Goal: Transaction & Acquisition: Subscribe to service/newsletter

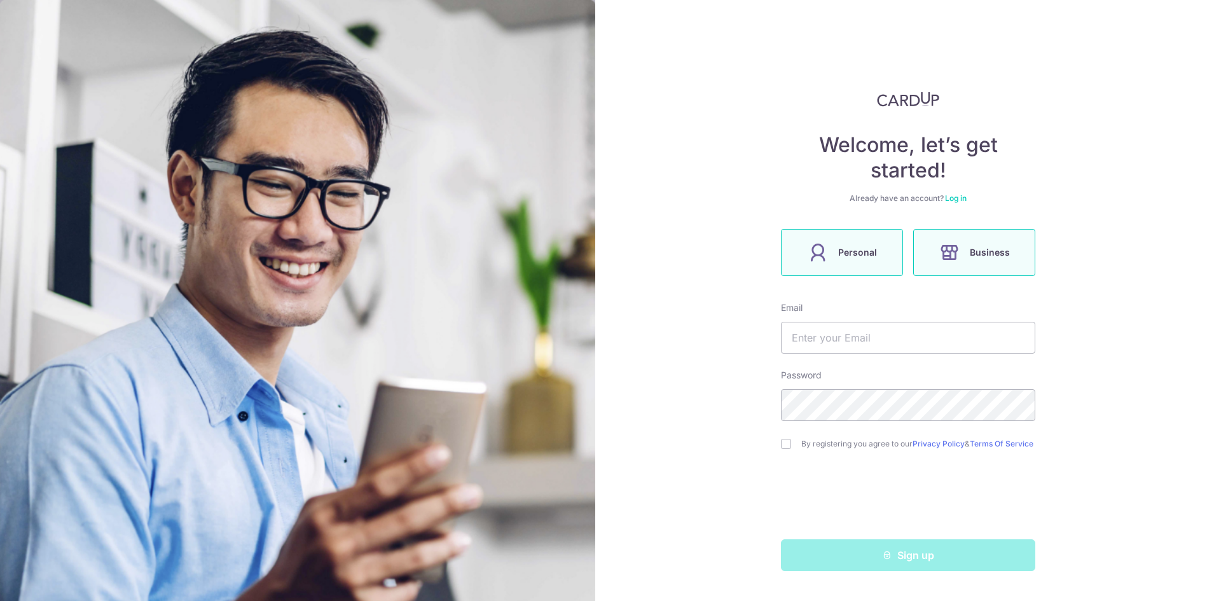
click at [862, 268] on label "Personal" at bounding box center [842, 252] width 122 height 47
click at [887, 351] on input "text" at bounding box center [908, 338] width 254 height 32
type input "[EMAIL_ADDRESS][DOMAIN_NAME]"
click at [784, 449] on input "checkbox" at bounding box center [786, 444] width 10 height 10
checkbox input "true"
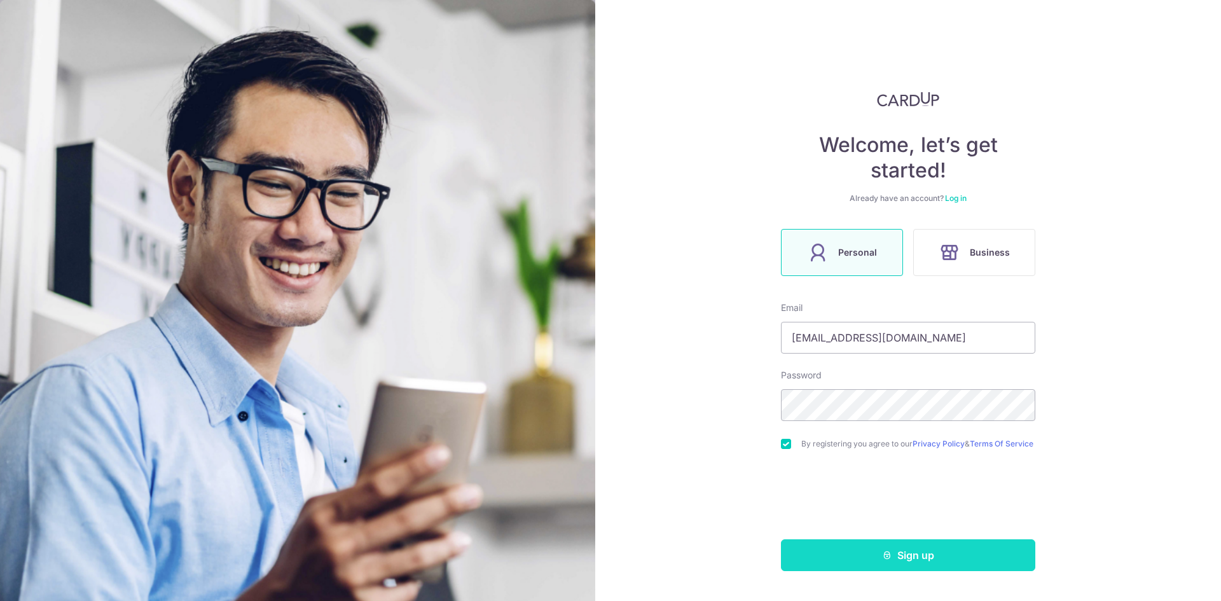
click at [875, 562] on button "Sign up" at bounding box center [908, 555] width 254 height 32
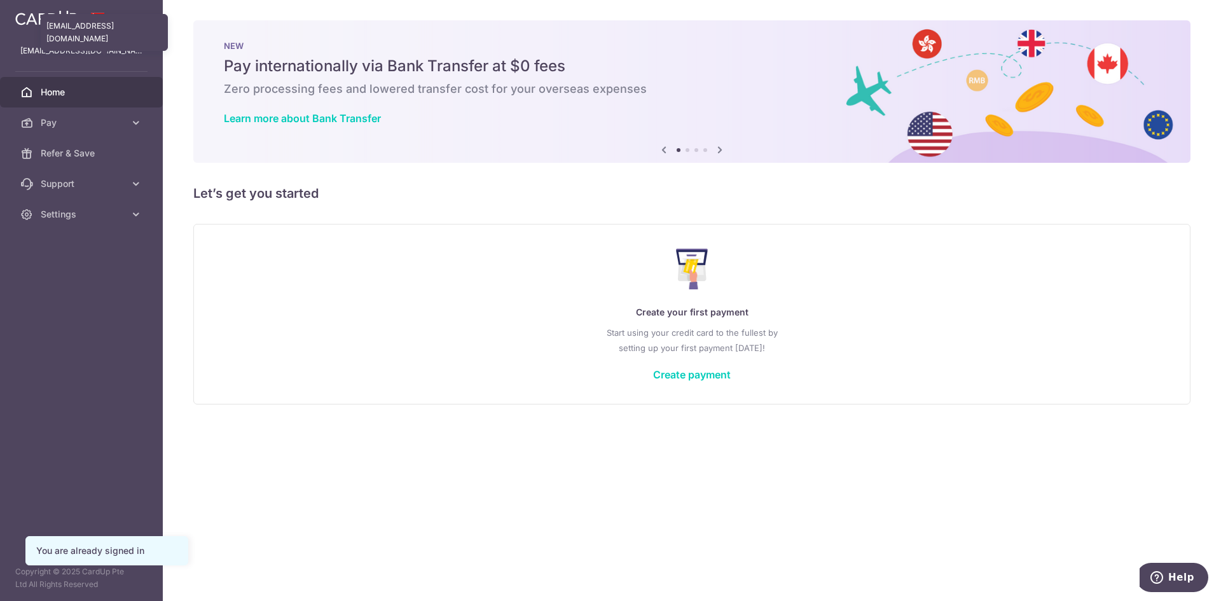
click at [76, 51] on p "[EMAIL_ADDRESS][DOMAIN_NAME]" at bounding box center [81, 51] width 122 height 13
click at [717, 151] on icon at bounding box center [719, 150] width 15 height 16
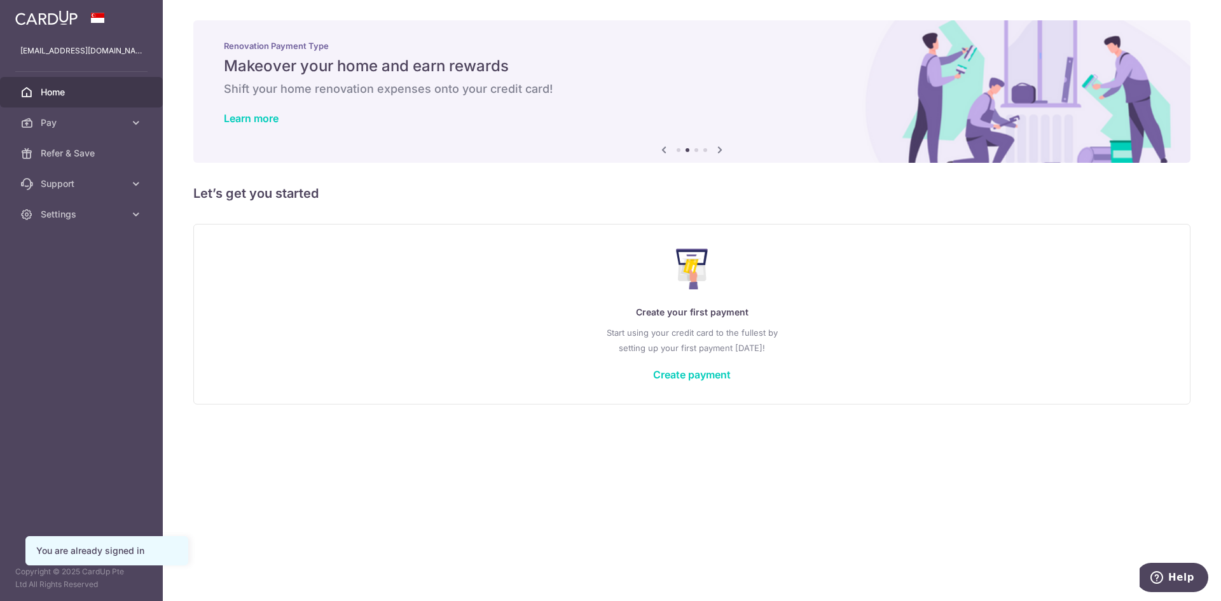
click at [717, 151] on icon at bounding box center [719, 150] width 15 height 16
click at [120, 123] on span "Pay" at bounding box center [83, 122] width 84 height 13
click at [87, 165] on link "Payments" at bounding box center [81, 153] width 163 height 31
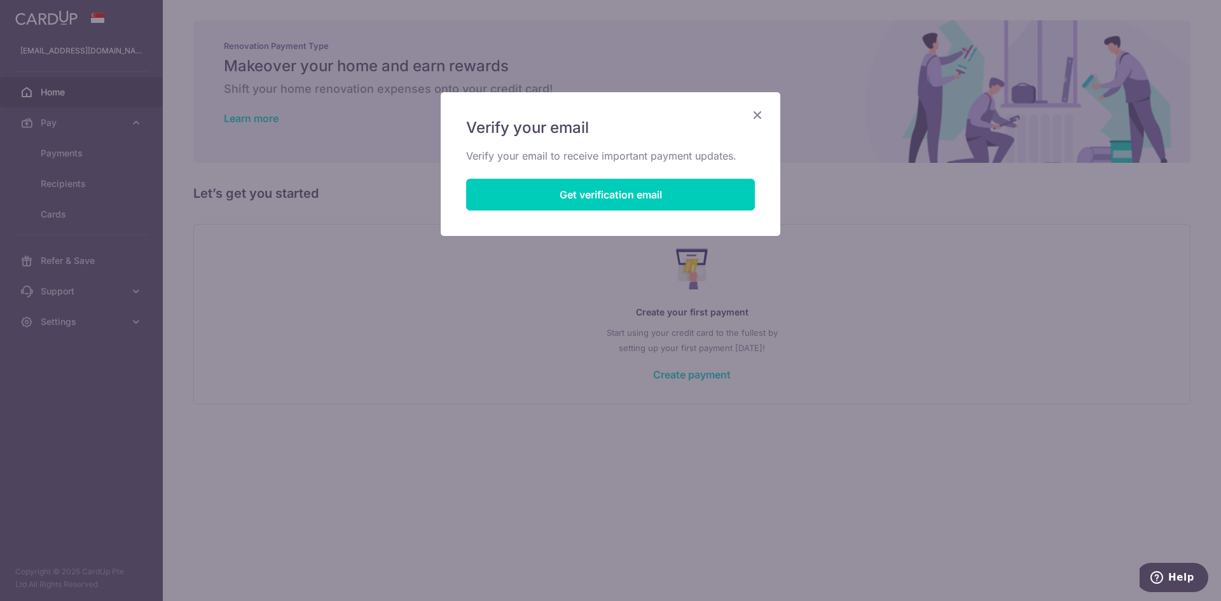
click at [754, 112] on icon "Close" at bounding box center [757, 115] width 15 height 16
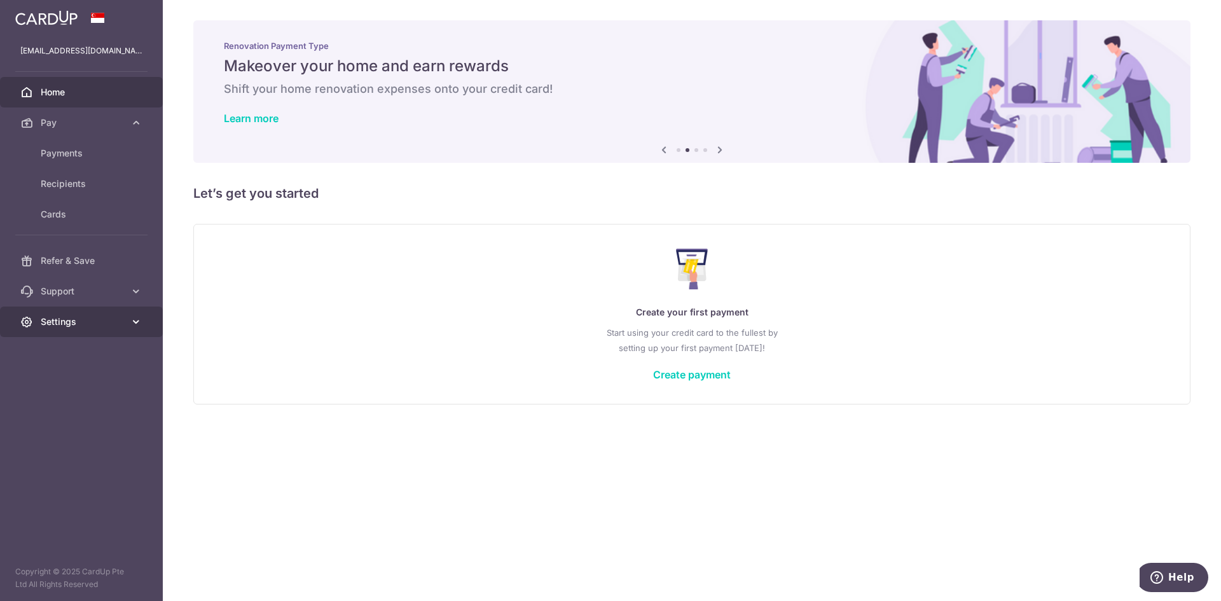
drag, startPoint x: 120, startPoint y: 338, endPoint x: 127, endPoint y: 319, distance: 20.0
click at [127, 319] on aside "jakehjx@outlook.sg Home Pay Payments Recipients Cards Refer & Save Support FAQ …" at bounding box center [81, 300] width 163 height 601
click at [127, 319] on link "Settings" at bounding box center [81, 322] width 163 height 31
click at [53, 390] on link "Logout" at bounding box center [81, 383] width 163 height 31
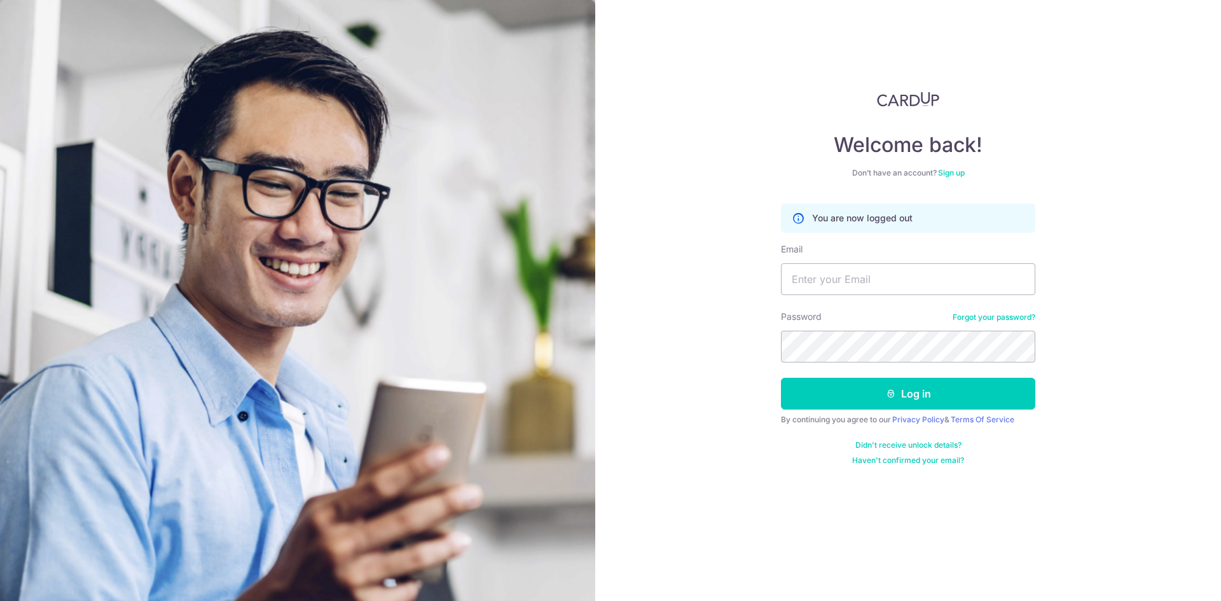
click at [957, 172] on link "Sign up" at bounding box center [951, 173] width 27 height 10
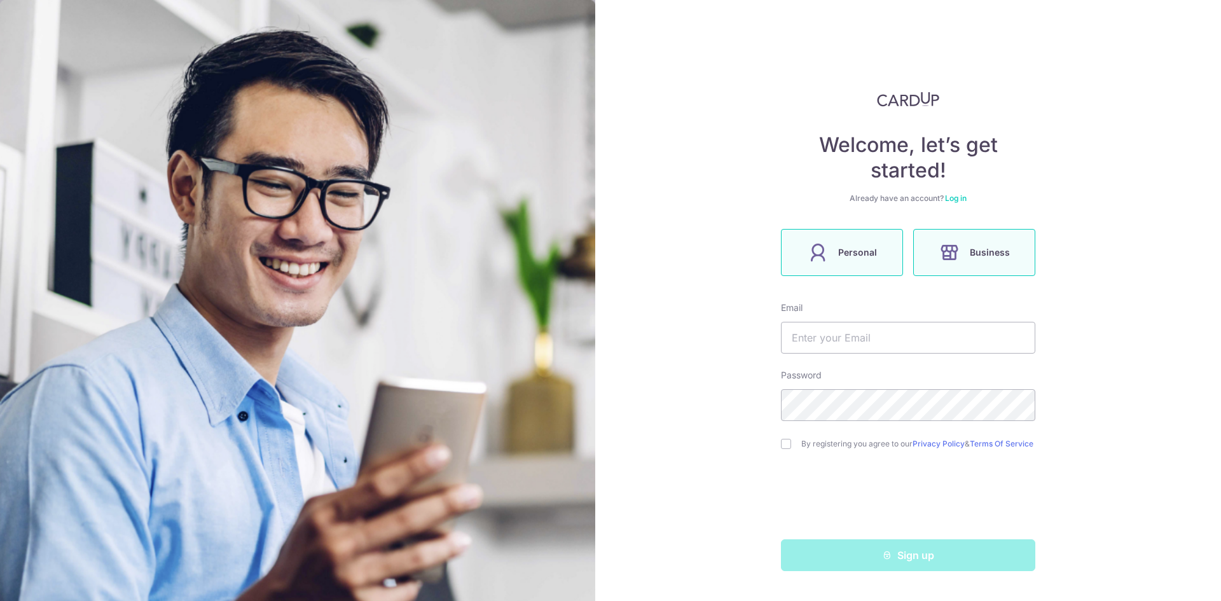
click at [966, 260] on label "Business" at bounding box center [974, 252] width 122 height 47
click at [812, 249] on icon at bounding box center [818, 252] width 20 height 20
click at [1096, 314] on div "Welcome, let’s get started! Already have an account? Log in Personal Business E…" at bounding box center [908, 300] width 626 height 601
click at [820, 268] on label "Personal" at bounding box center [842, 252] width 122 height 47
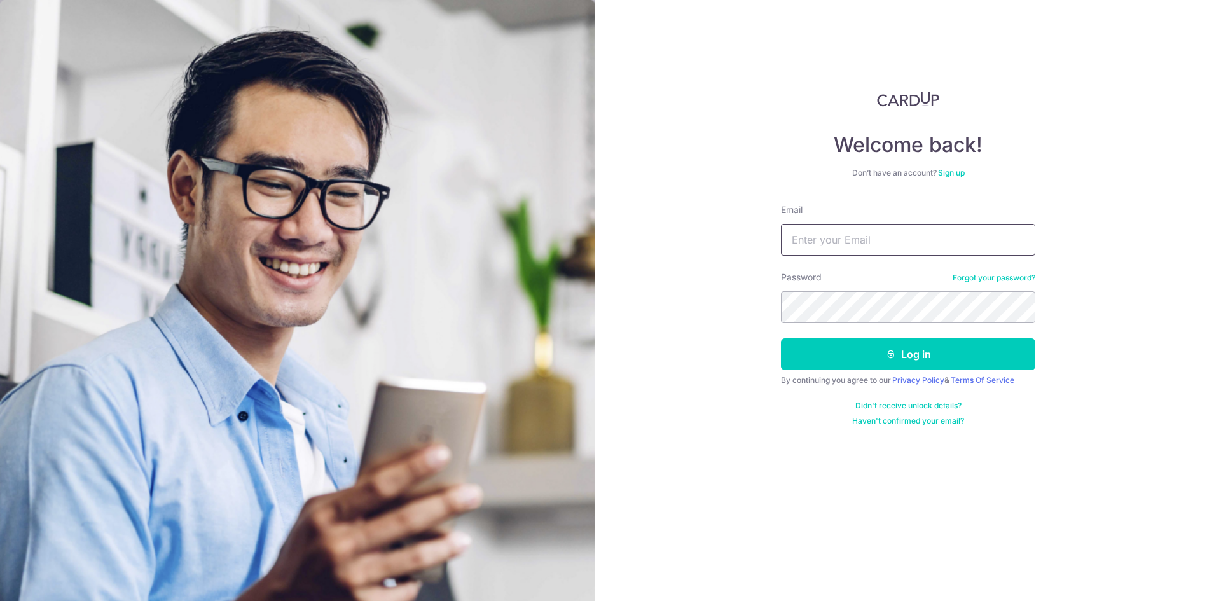
click at [847, 240] on input "Email" at bounding box center [908, 240] width 254 height 32
type input "[EMAIL_ADDRESS][DOMAIN_NAME]"
click at [781, 338] on button "Log in" at bounding box center [908, 354] width 254 height 32
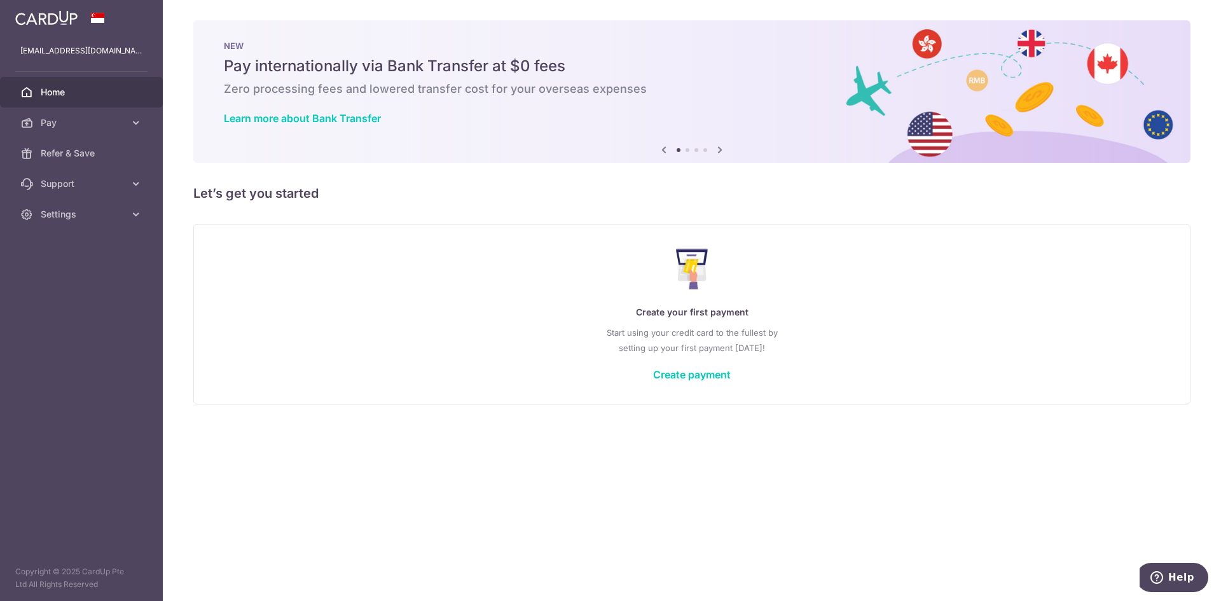
click at [338, 449] on div "× Pause Schedule Pause all future payments in this series Pause just this one p…" at bounding box center [692, 300] width 1058 height 601
click at [75, 154] on span "Refer & Save" at bounding box center [83, 153] width 84 height 13
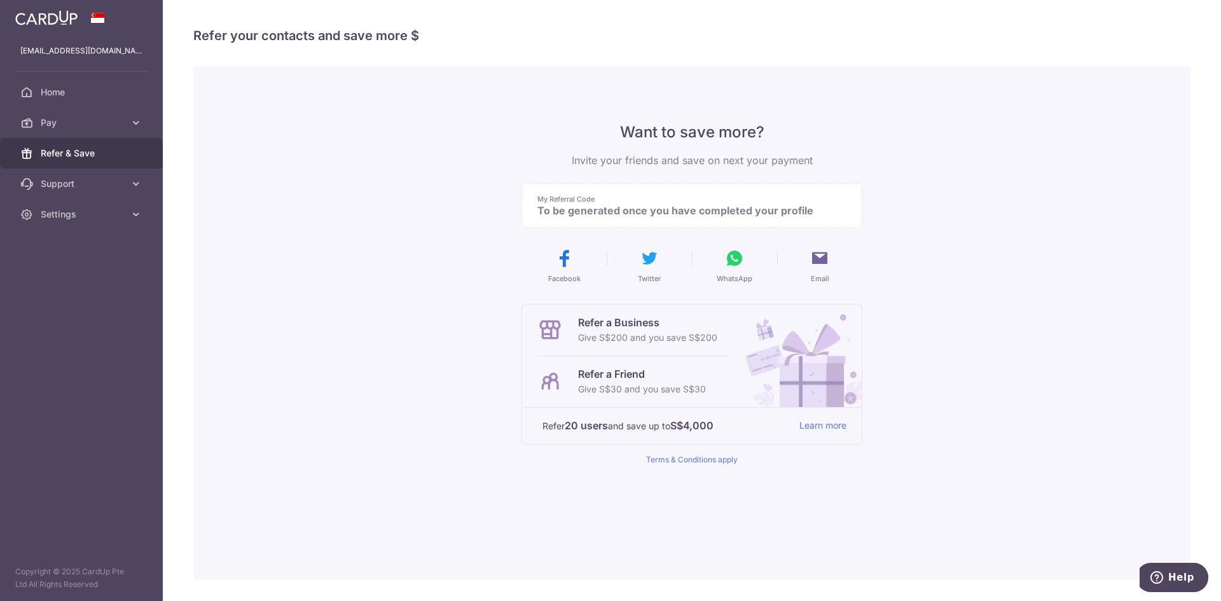
click at [641, 317] on p "Refer a Business" at bounding box center [647, 322] width 139 height 15
click at [583, 340] on p "Give S$200 and you save S$200" at bounding box center [647, 337] width 139 height 15
click at [449, 319] on div "Want to save more? Invite your friends and save on next your payment My Referra…" at bounding box center [691, 322] width 997 height 513
click at [78, 219] on span "Settings" at bounding box center [83, 214] width 84 height 13
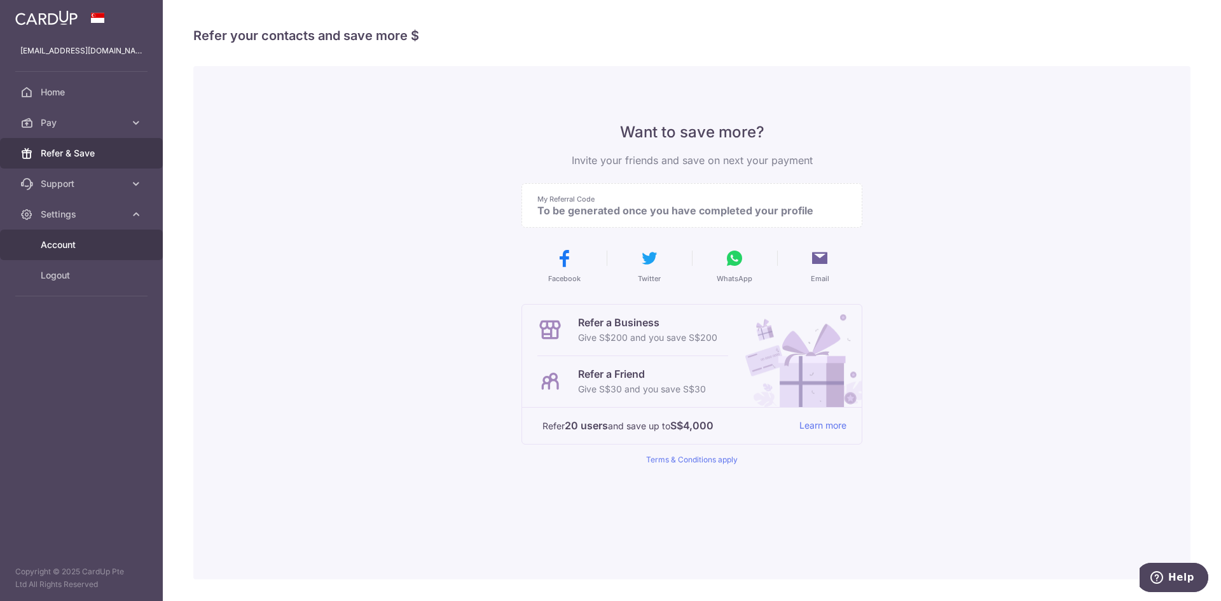
click at [88, 240] on span "Account" at bounding box center [83, 245] width 84 height 13
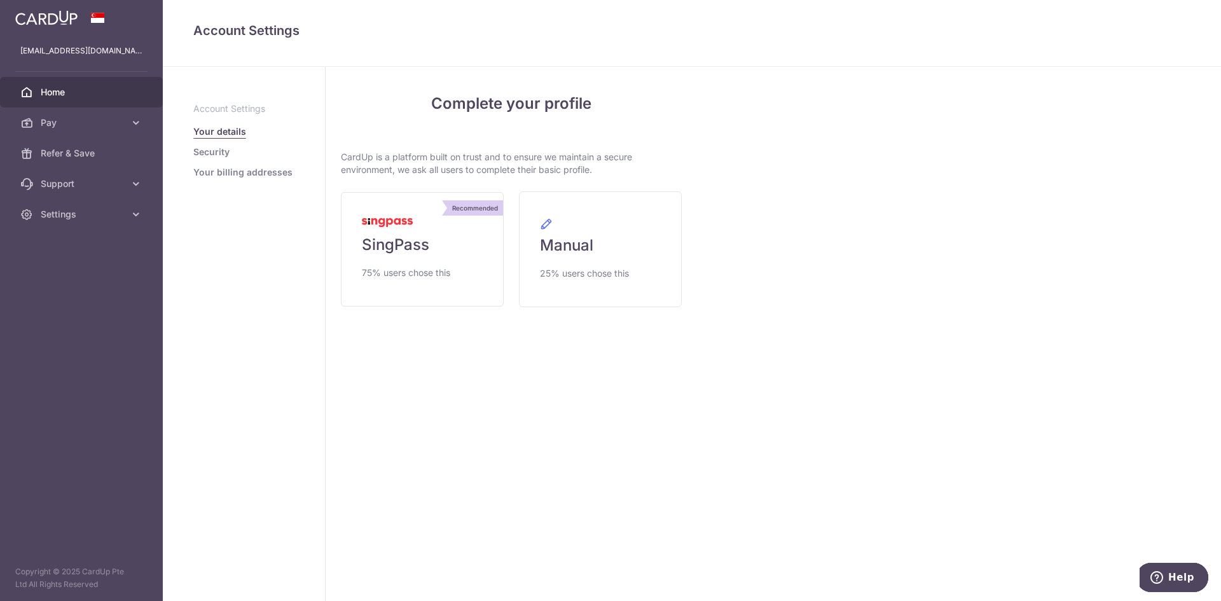
click at [76, 81] on link "Home" at bounding box center [81, 92] width 163 height 31
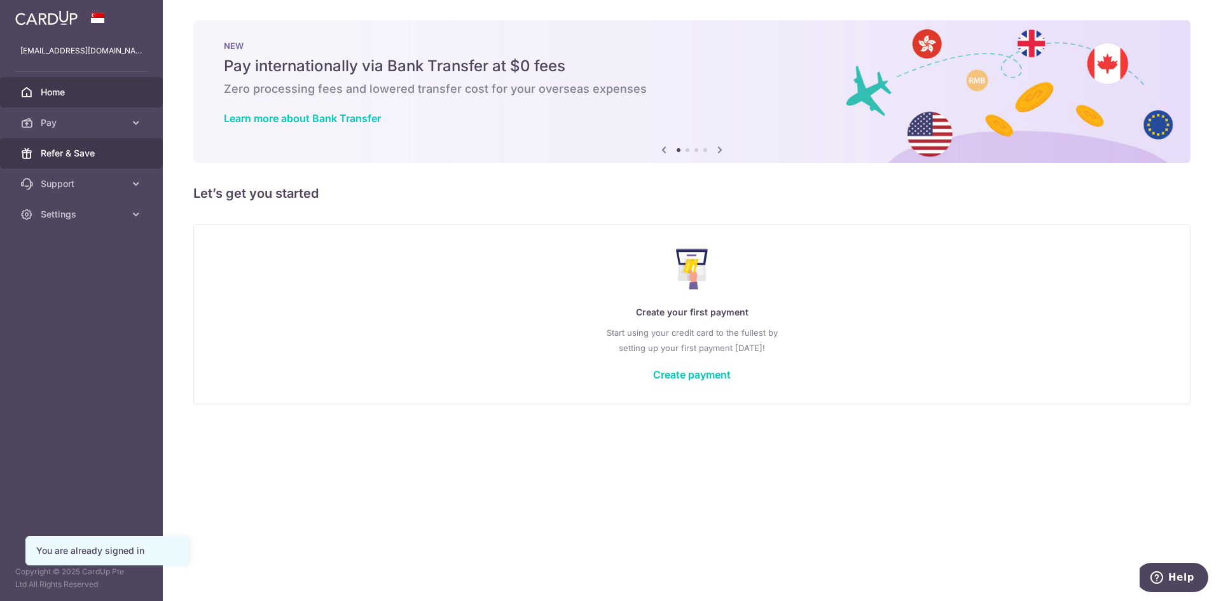
click at [73, 144] on link "Refer & Save" at bounding box center [81, 153] width 163 height 31
click at [139, 213] on icon at bounding box center [136, 214] width 13 height 13
click at [89, 284] on link "Logout" at bounding box center [81, 275] width 163 height 31
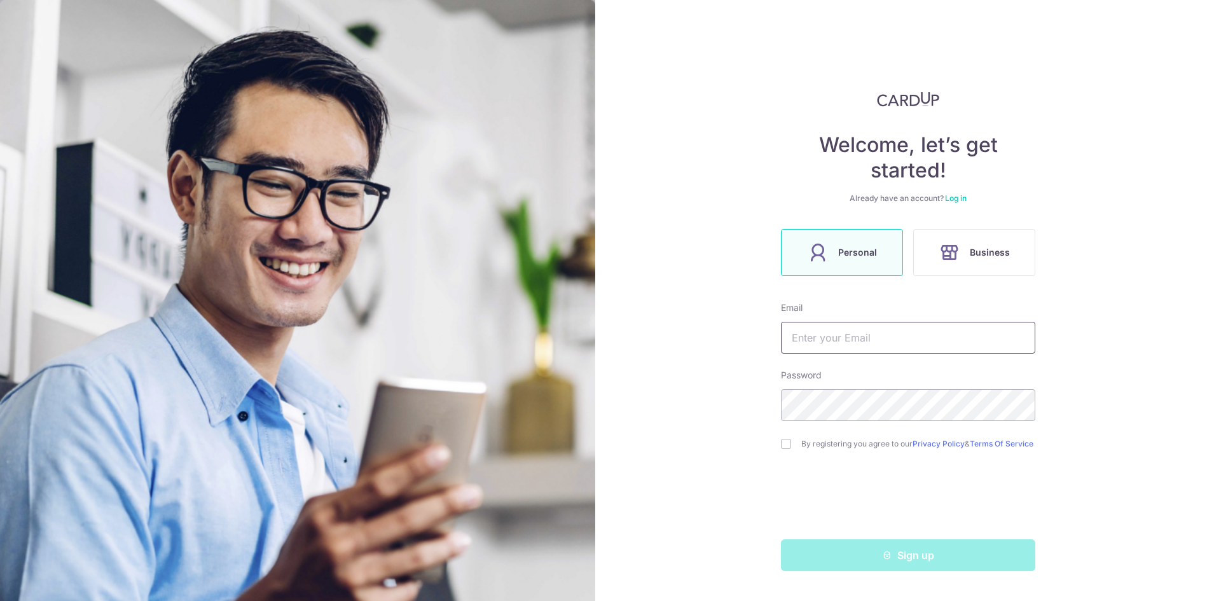
click at [880, 335] on input "text" at bounding box center [908, 338] width 254 height 32
type input "[EMAIL_ADDRESS][DOMAIN_NAME]"
click at [787, 449] on input "checkbox" at bounding box center [786, 444] width 10 height 10
checkbox input "true"
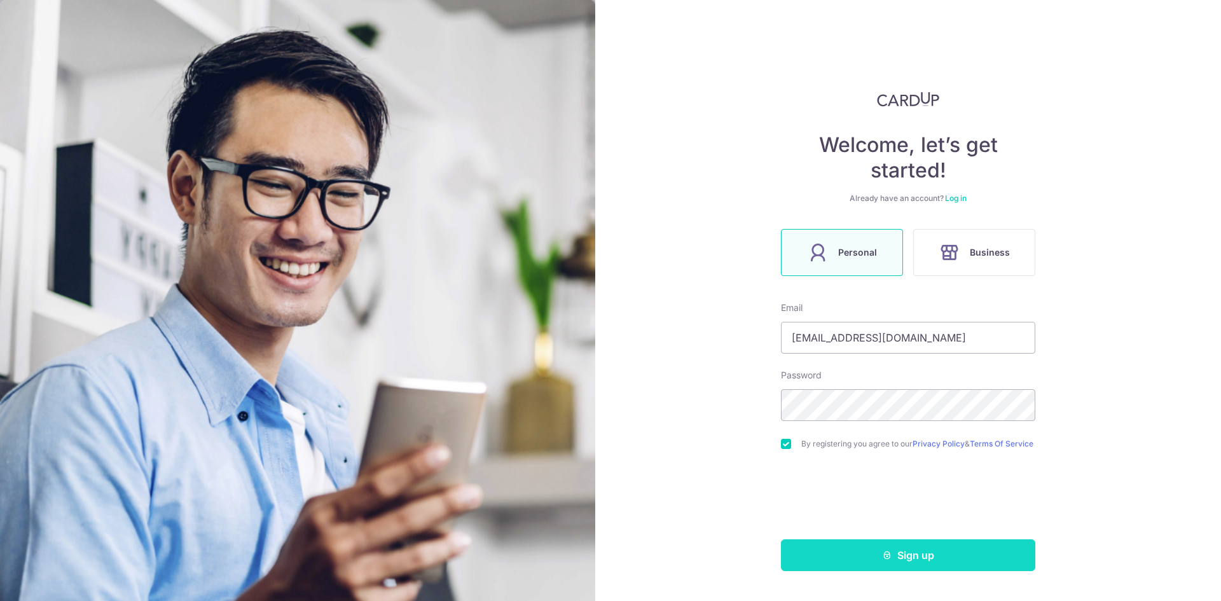
click at [852, 558] on button "Sign up" at bounding box center [908, 555] width 254 height 32
